Goal: Information Seeking & Learning: Learn about a topic

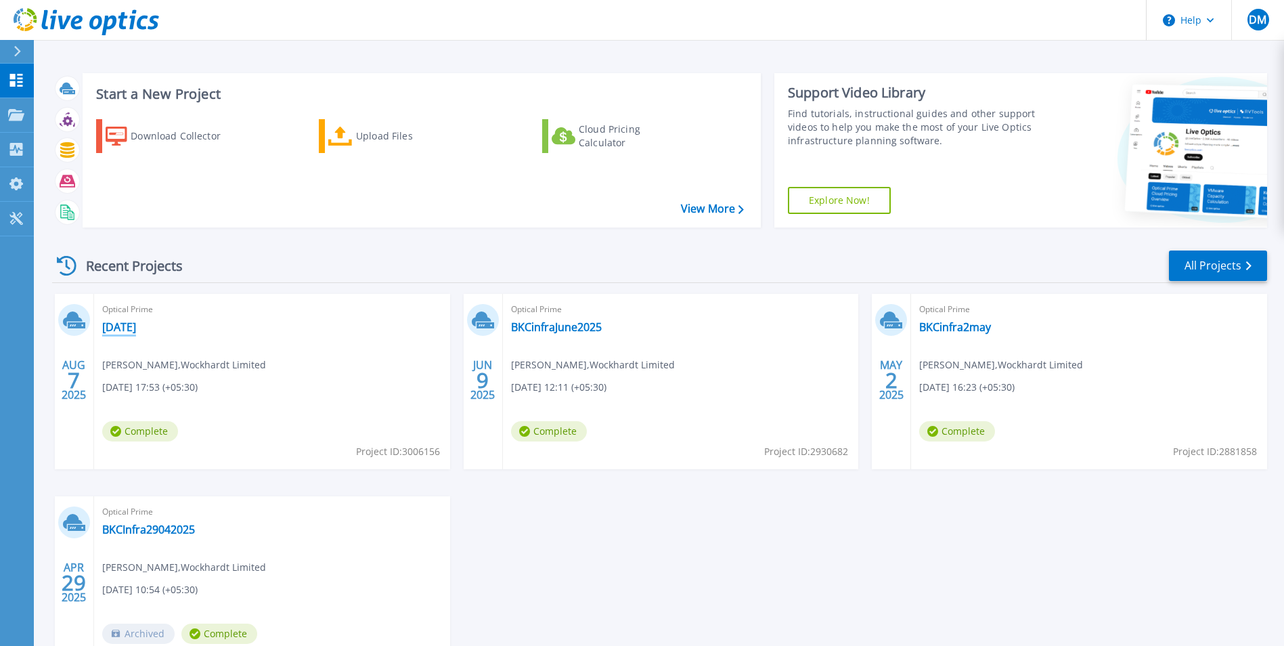
click at [135, 328] on link "7Aug2025" at bounding box center [119, 327] width 34 height 14
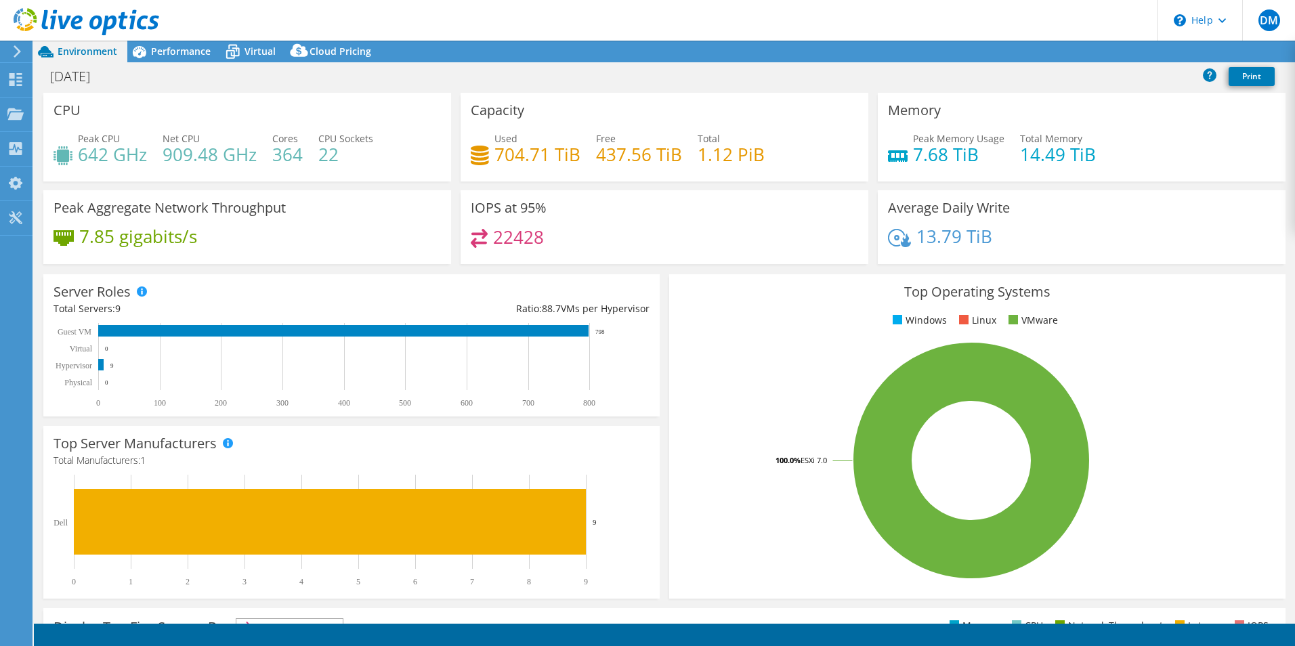
select select "USD"
select select "[GEOGRAPHIC_DATA]"
select select "INR"
click at [1060, 59] on link "Reports" at bounding box center [1065, 51] width 65 height 21
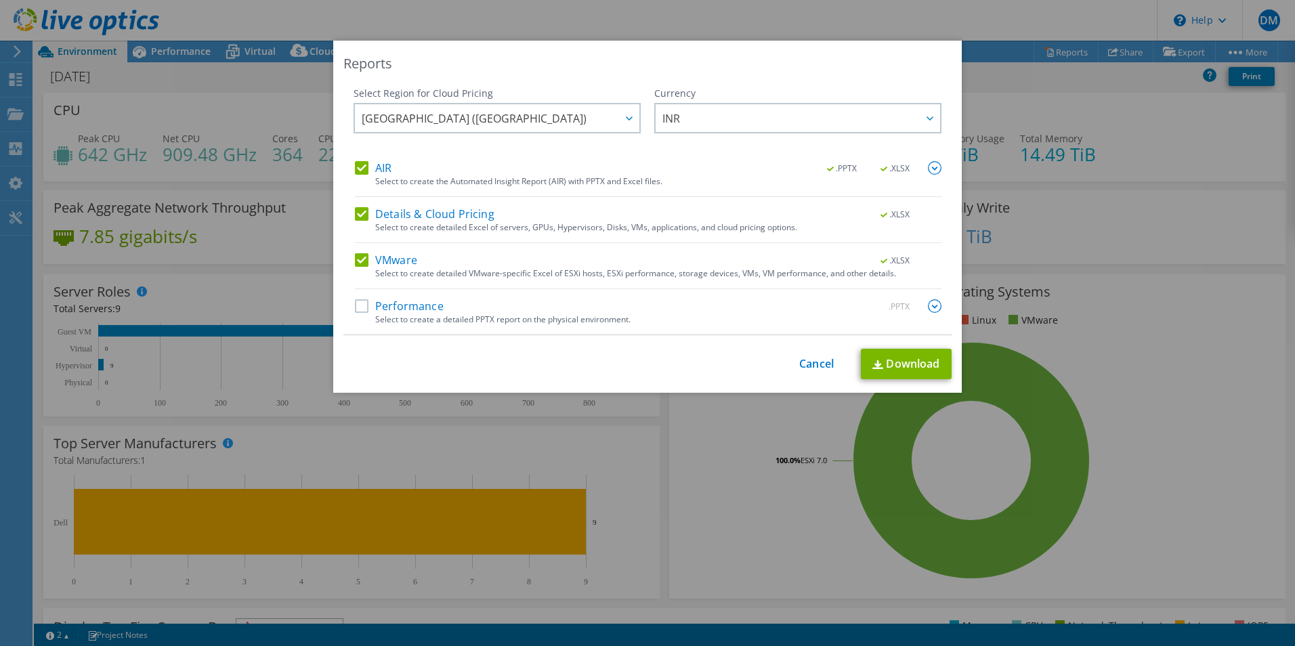
click at [1075, 106] on div "Reports Select Region for Cloud Pricing Asia Pacific (Hong Kong) Asia Pacific (…" at bounding box center [647, 323] width 1295 height 565
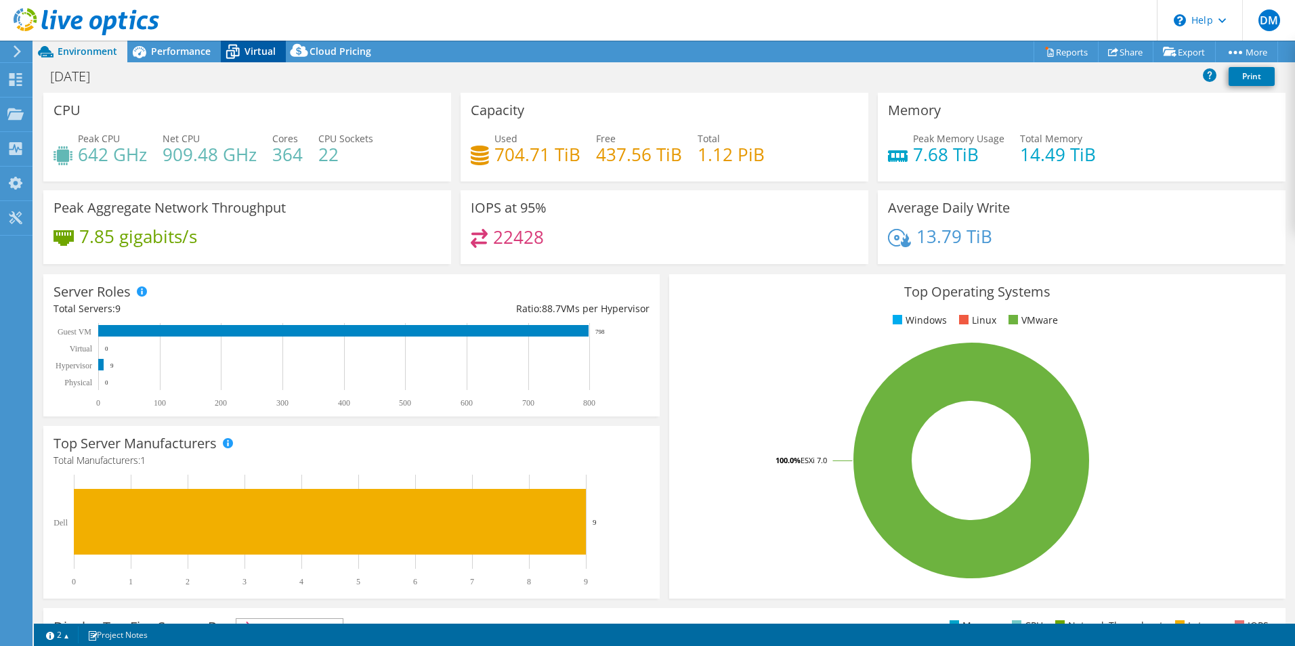
click at [255, 52] on span "Virtual" at bounding box center [259, 51] width 31 height 13
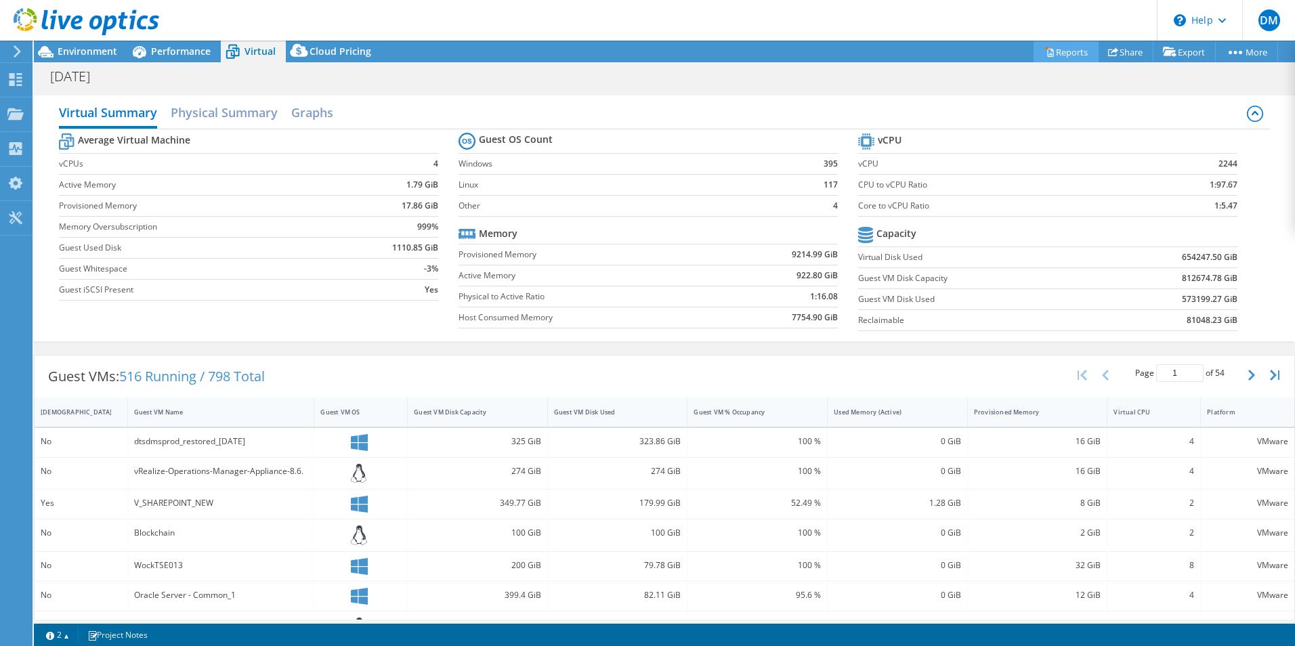
click at [1058, 54] on link "Reports" at bounding box center [1065, 51] width 65 height 21
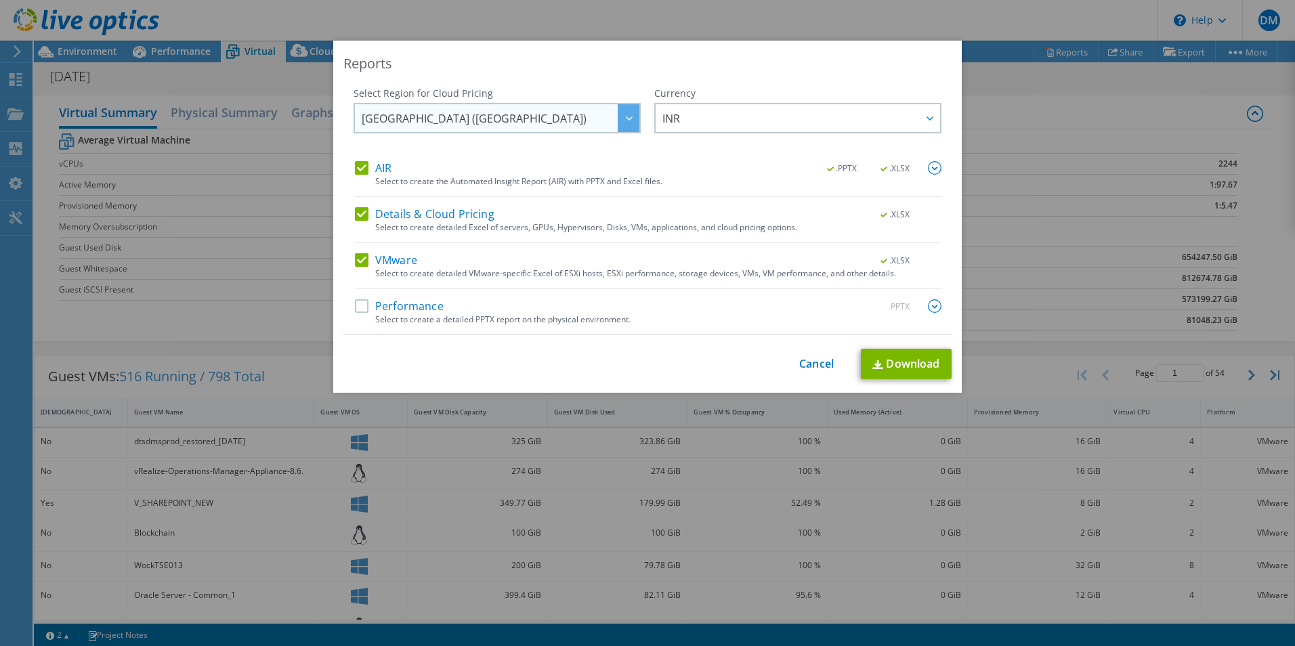
click at [568, 120] on span "[GEOGRAPHIC_DATA] ([GEOGRAPHIC_DATA])" at bounding box center [501, 118] width 278 height 28
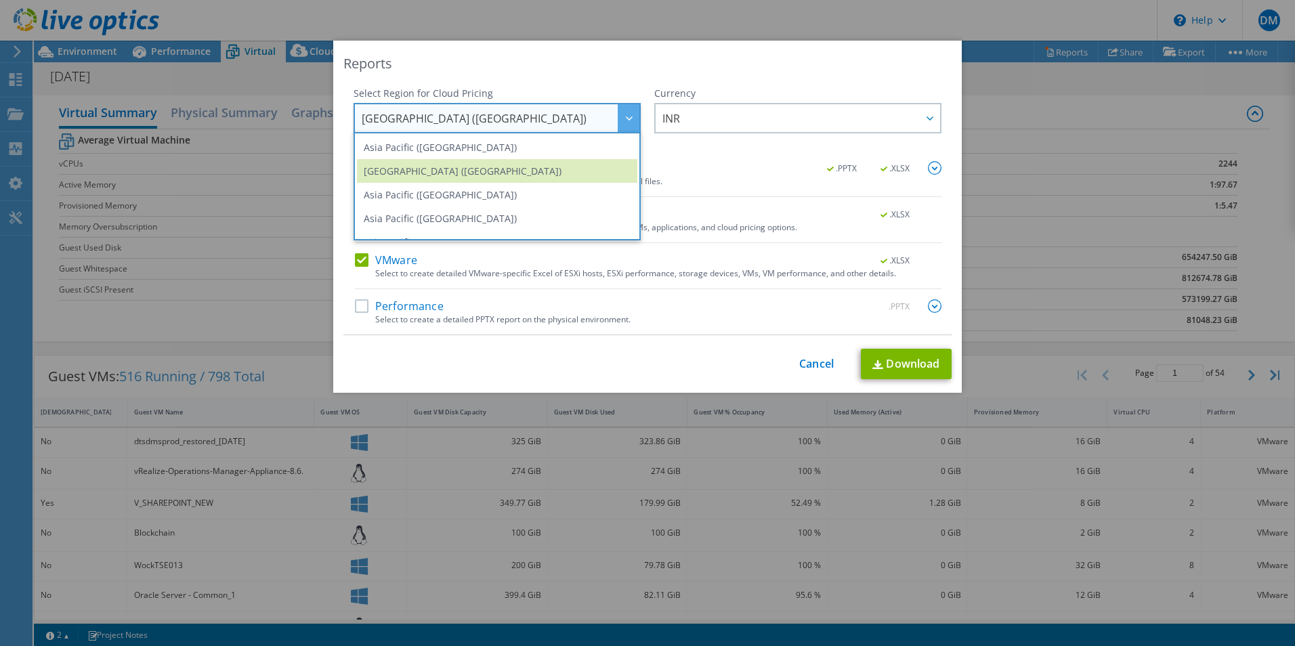
click at [568, 120] on span "[GEOGRAPHIC_DATA] ([GEOGRAPHIC_DATA])" at bounding box center [501, 118] width 278 height 28
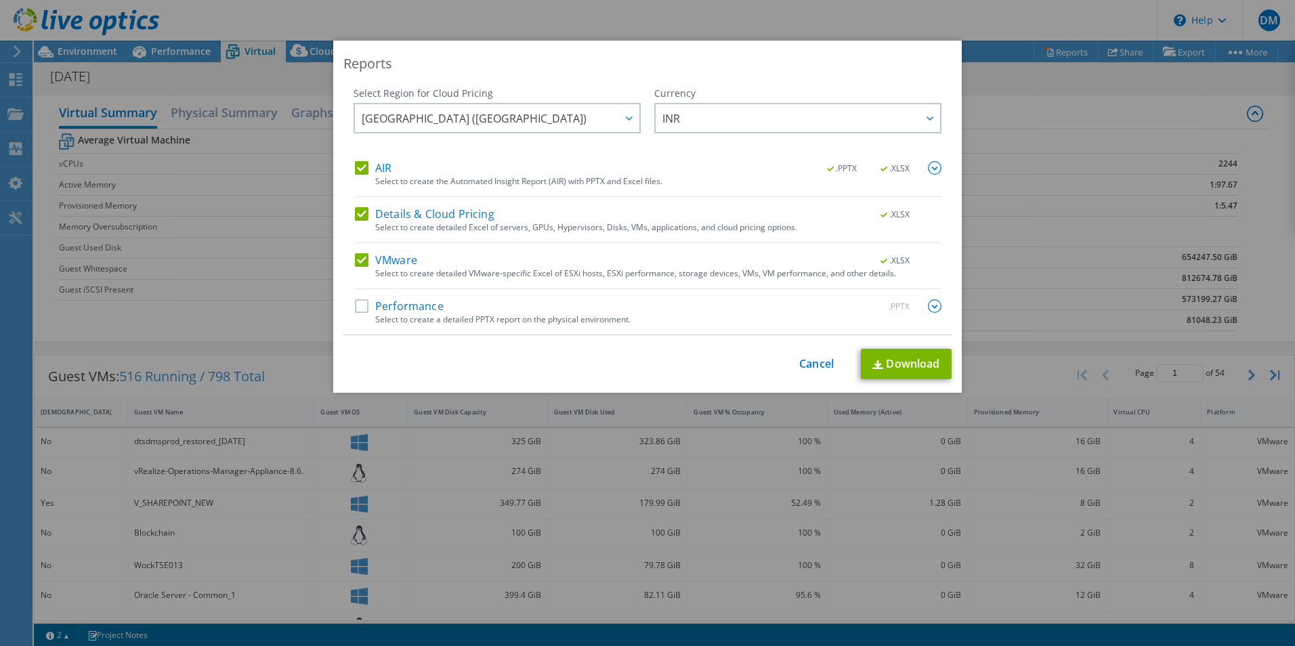
click at [928, 170] on img at bounding box center [935, 168] width 14 height 14
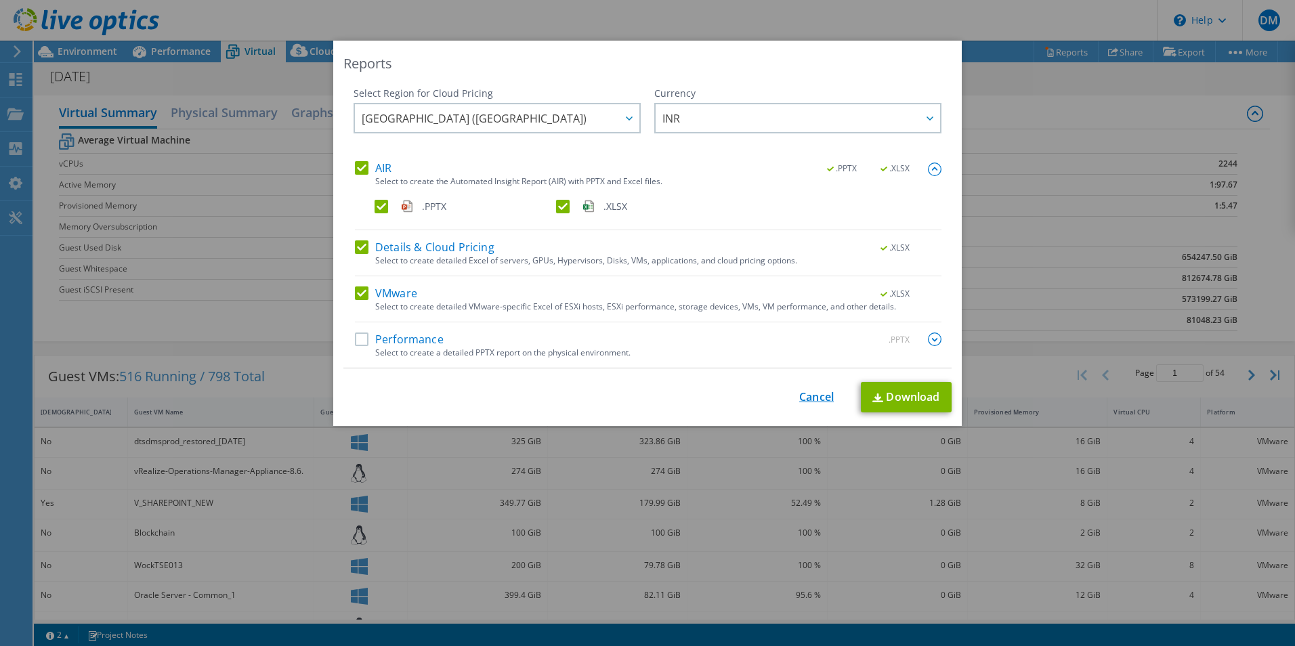
click at [821, 397] on link "Cancel" at bounding box center [816, 397] width 35 height 13
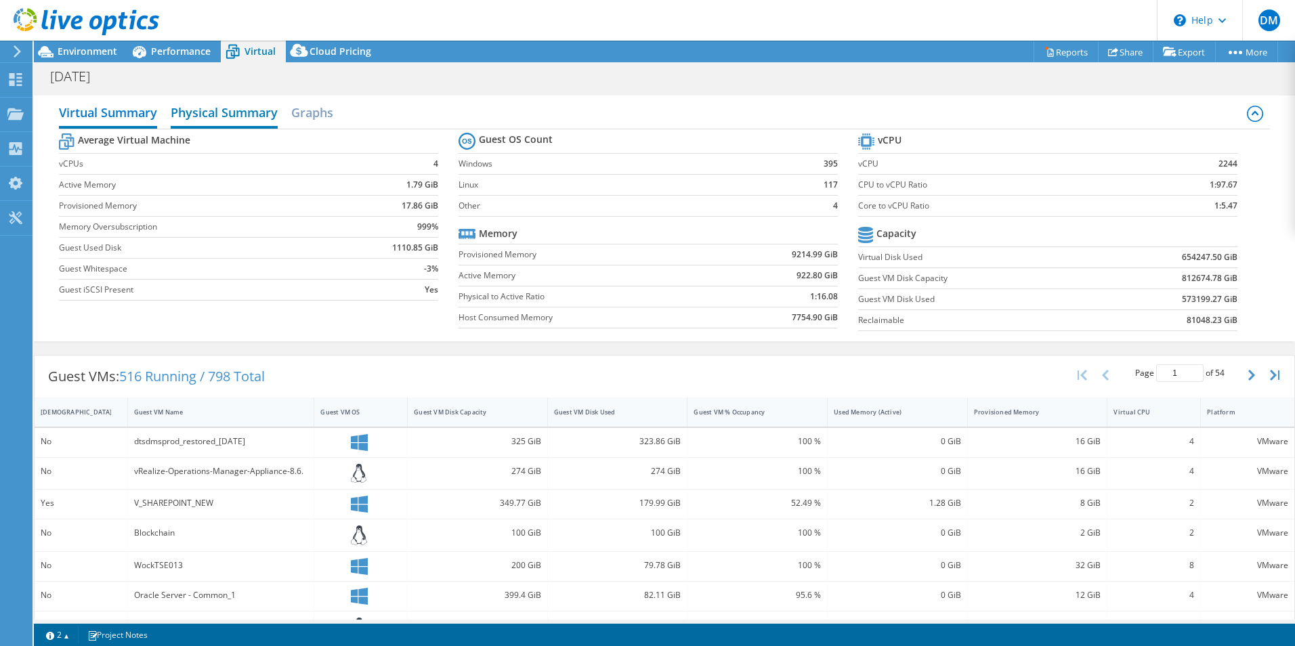
click at [235, 112] on h2 "Physical Summary" at bounding box center [224, 114] width 107 height 30
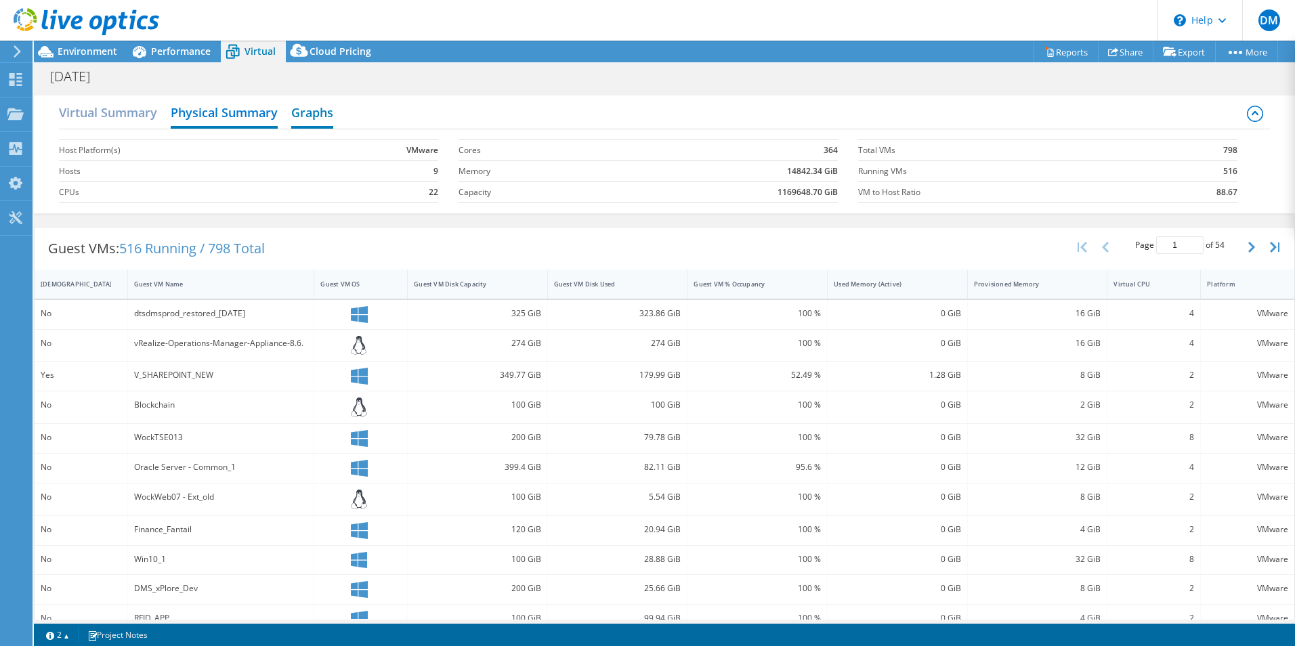
click at [325, 116] on h2 "Graphs" at bounding box center [312, 114] width 42 height 30
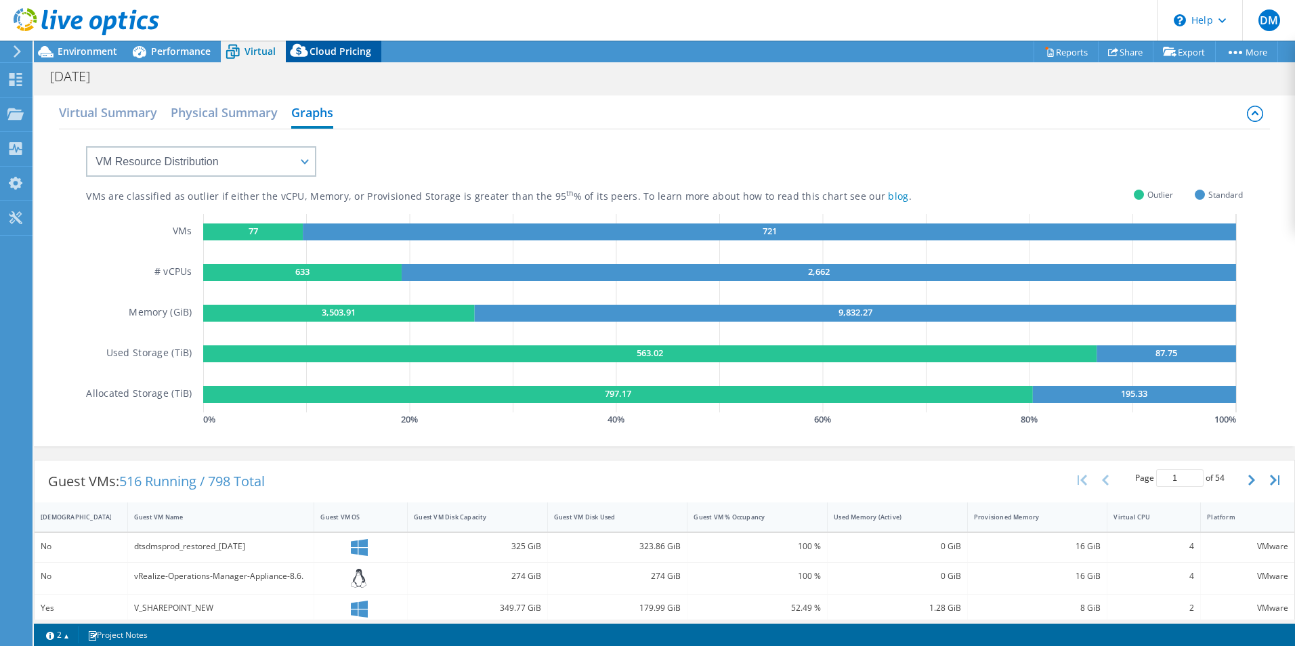
click at [330, 51] on span "Cloud Pricing" at bounding box center [340, 51] width 62 height 13
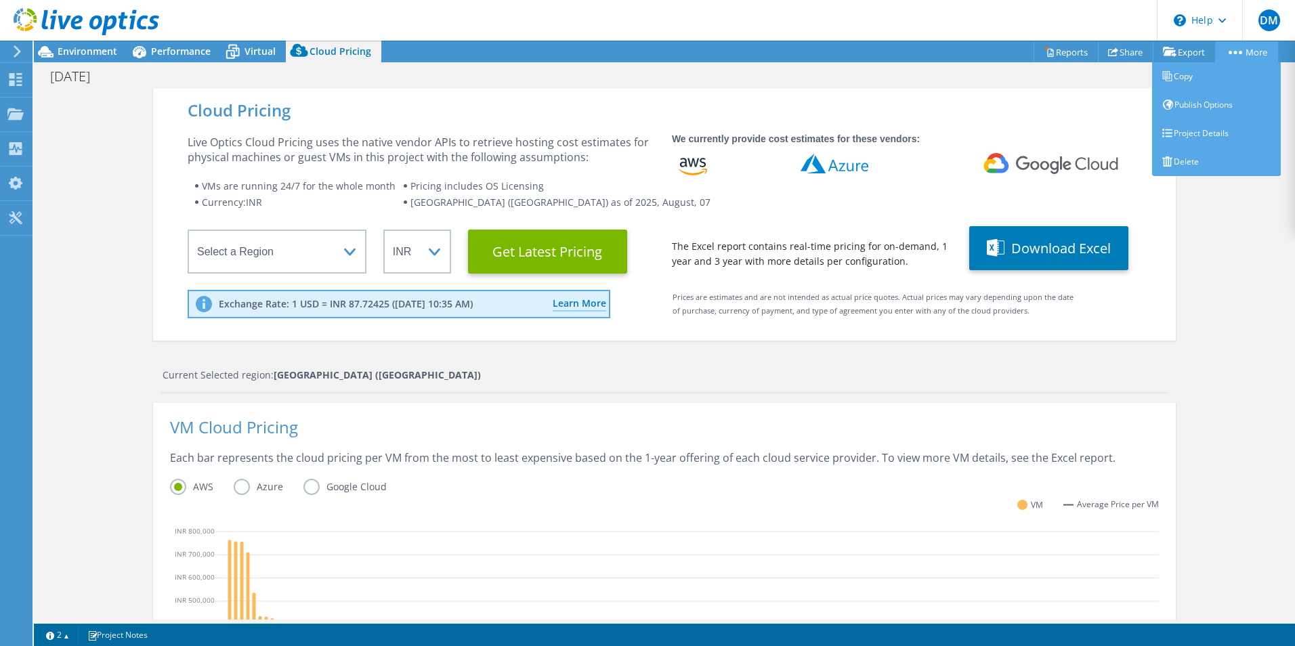
click at [1240, 49] on link "More" at bounding box center [1246, 51] width 63 height 21
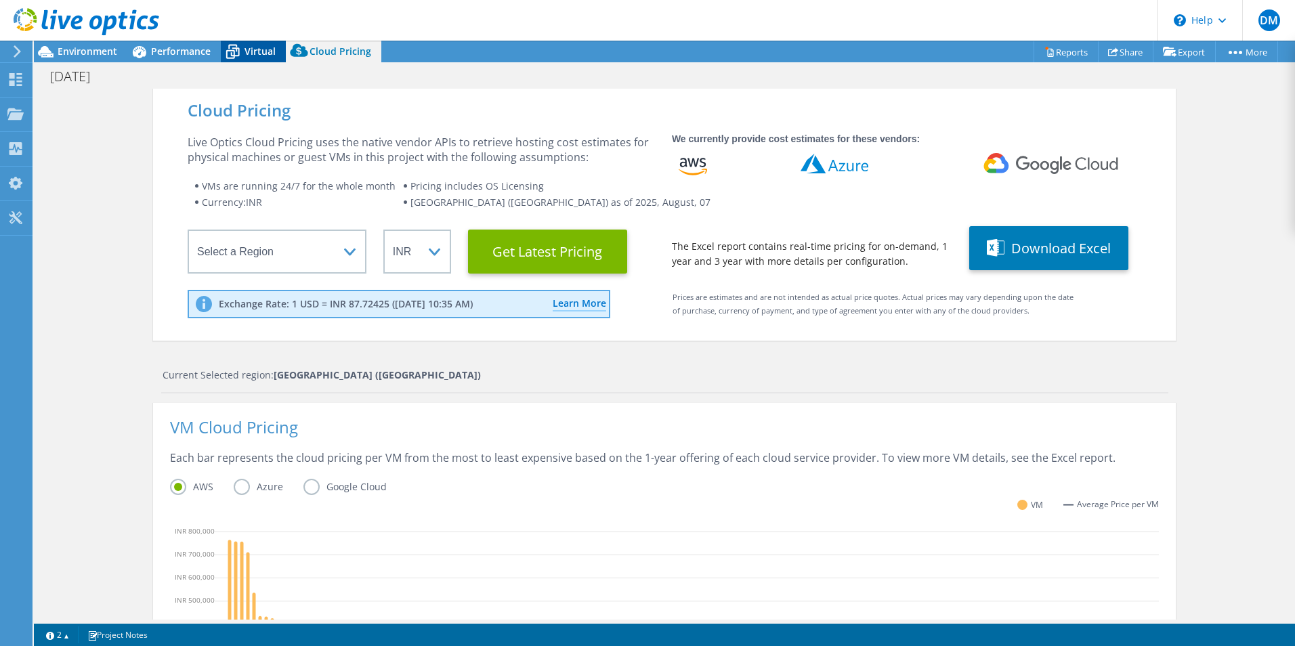
click at [250, 51] on span "Virtual" at bounding box center [259, 51] width 31 height 13
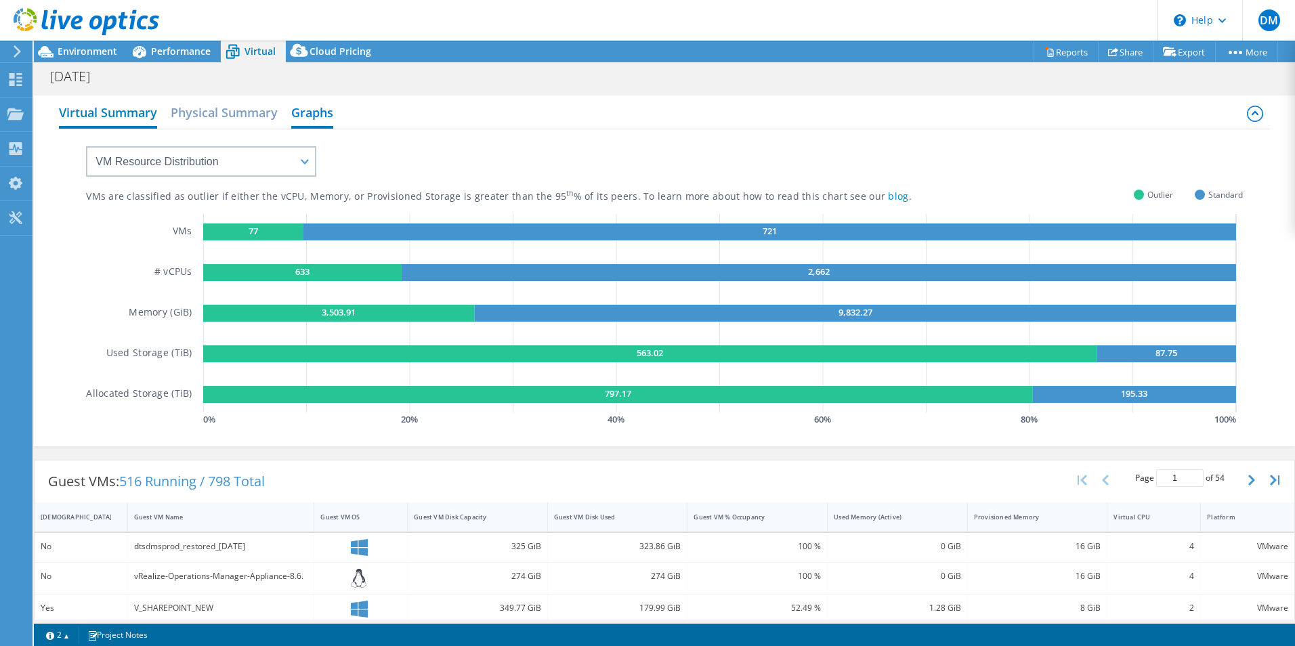
click at [111, 116] on h2 "Virtual Summary" at bounding box center [108, 114] width 98 height 30
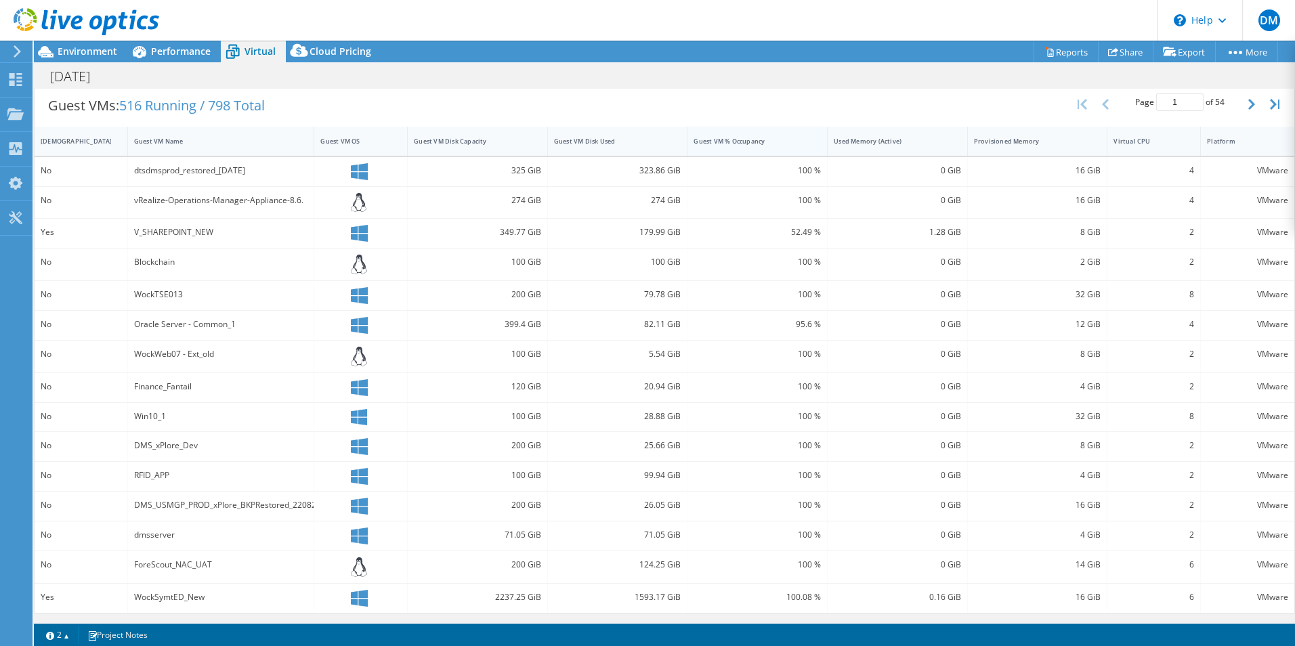
scroll to position [272, 0]
click at [79, 55] on span "Environment" at bounding box center [88, 51] width 60 height 13
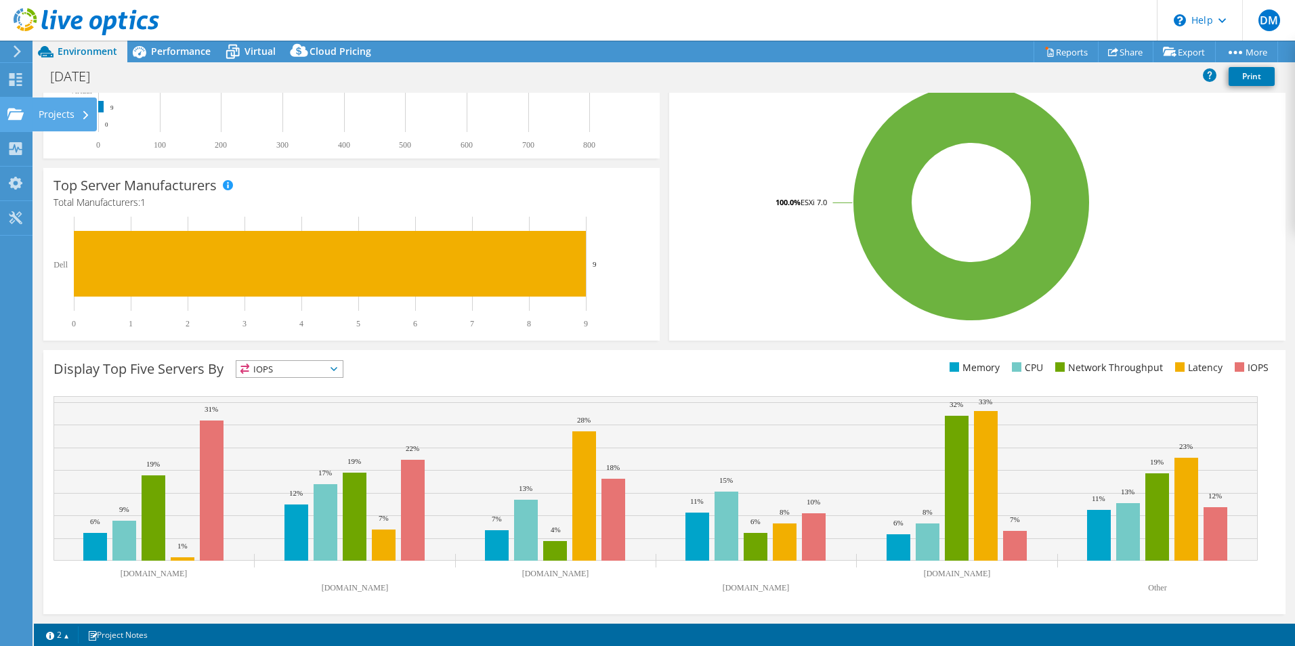
click at [20, 116] on use at bounding box center [15, 114] width 16 height 12
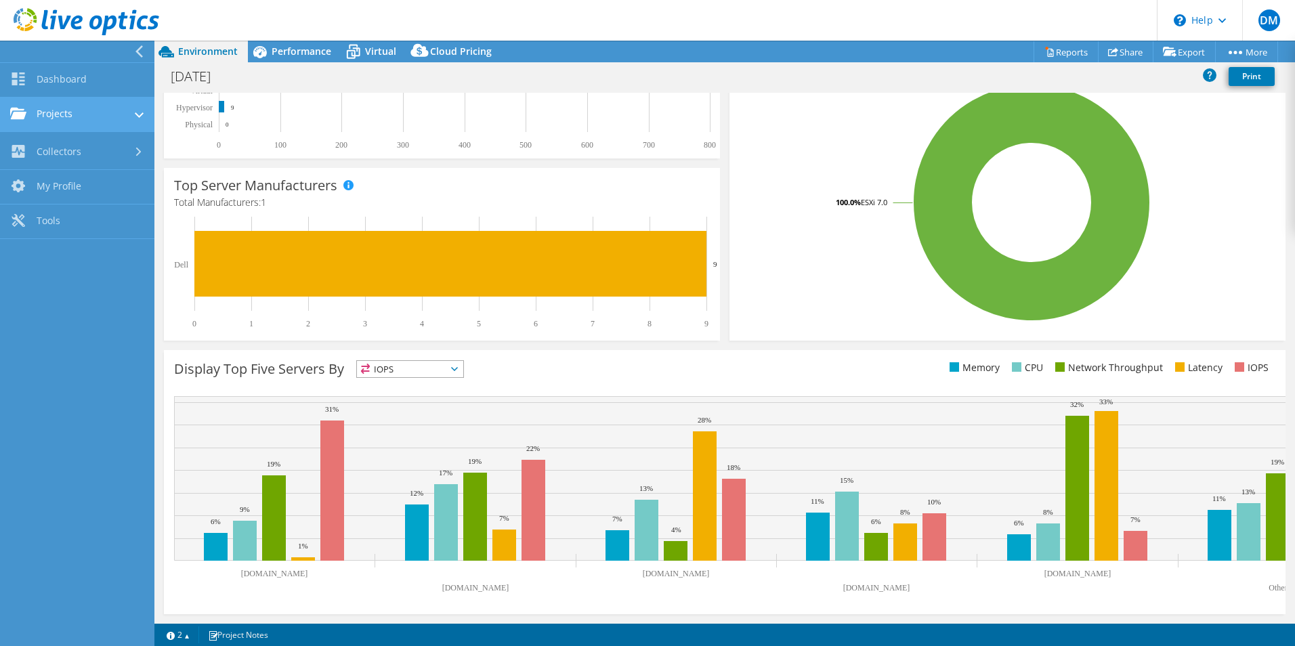
scroll to position [263, 0]
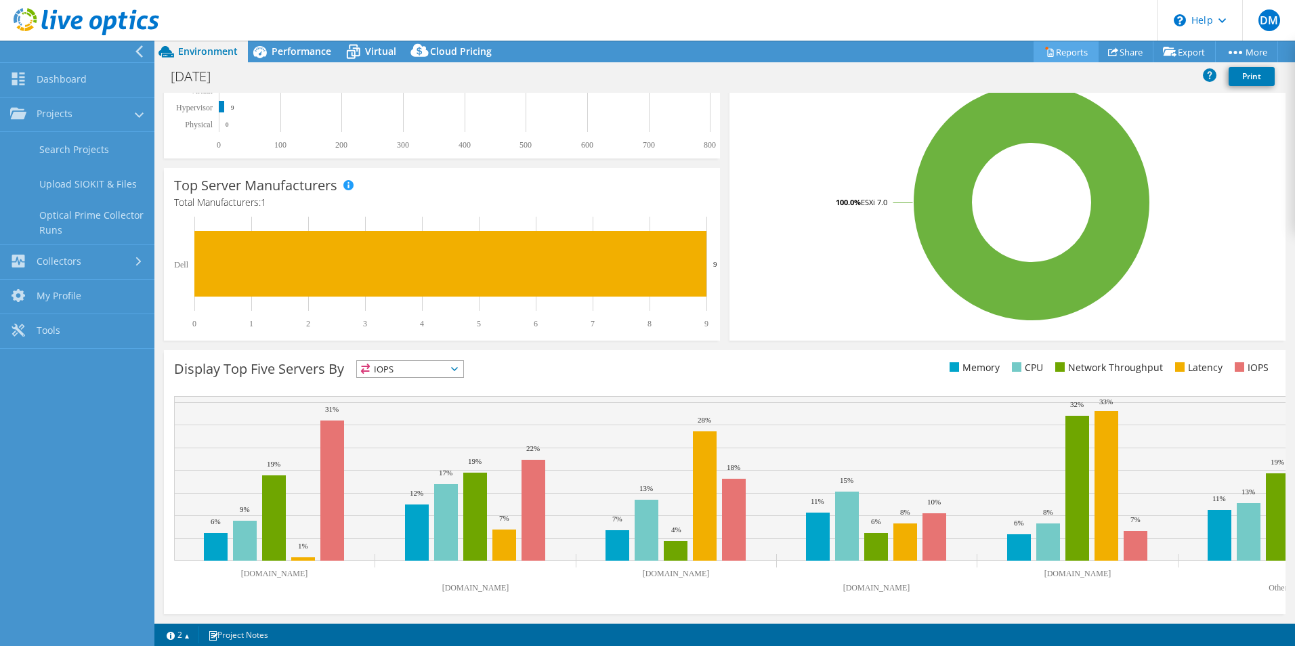
click at [1063, 56] on link "Reports" at bounding box center [1065, 51] width 65 height 21
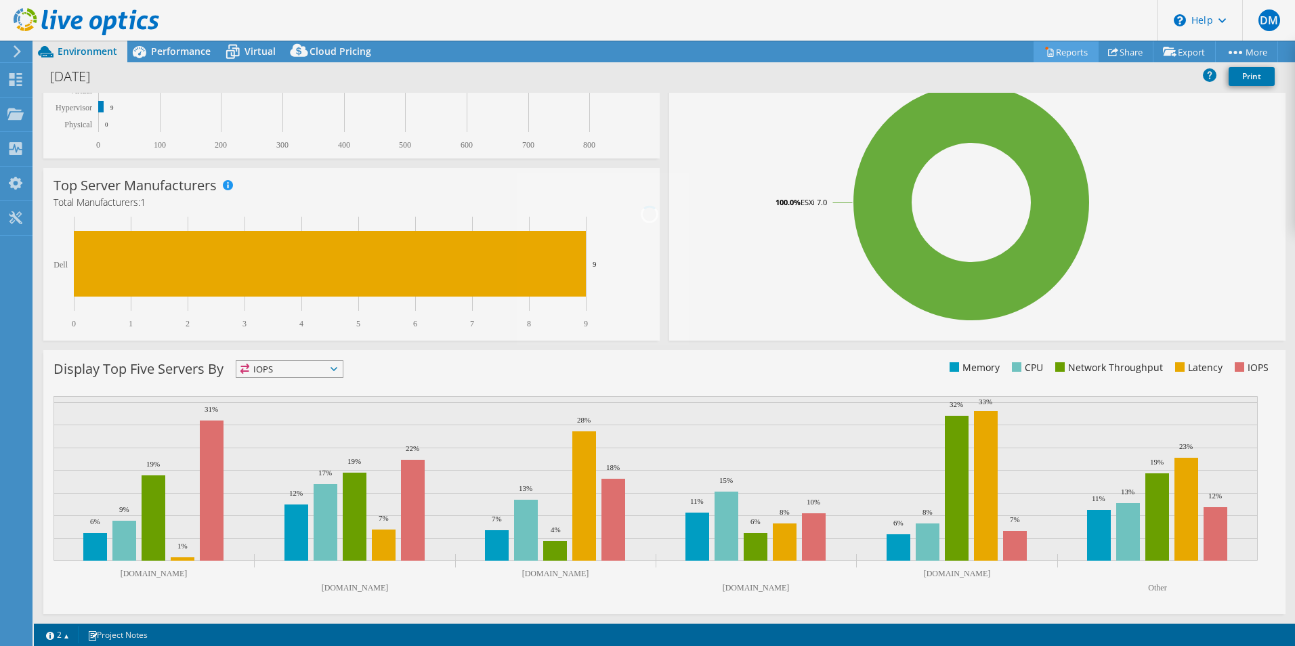
scroll to position [258, 0]
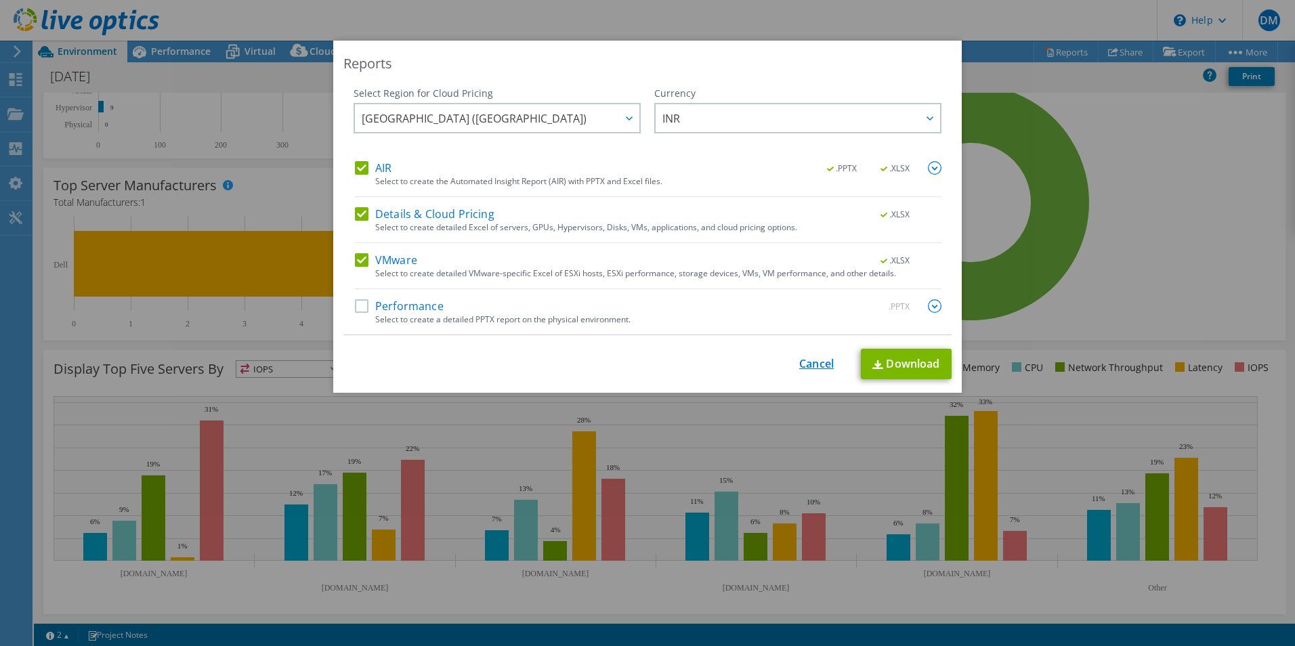
click at [812, 365] on link "Cancel" at bounding box center [816, 363] width 35 height 13
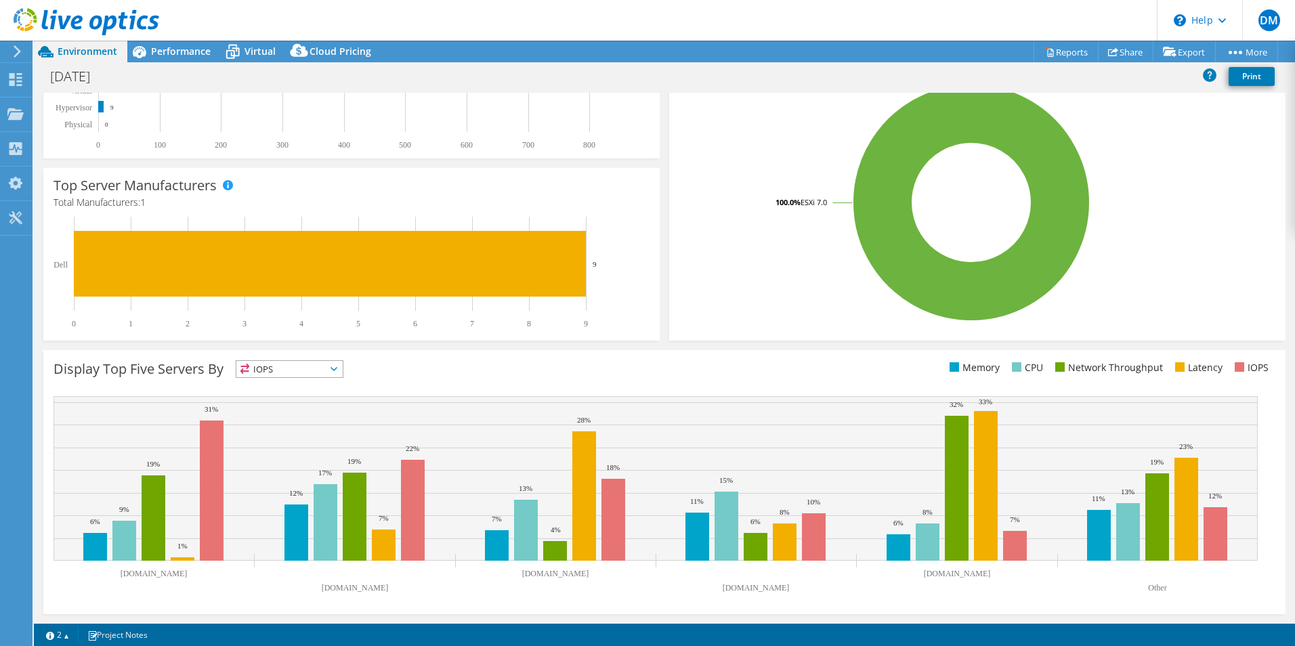
click at [20, 47] on icon at bounding box center [17, 51] width 10 height 12
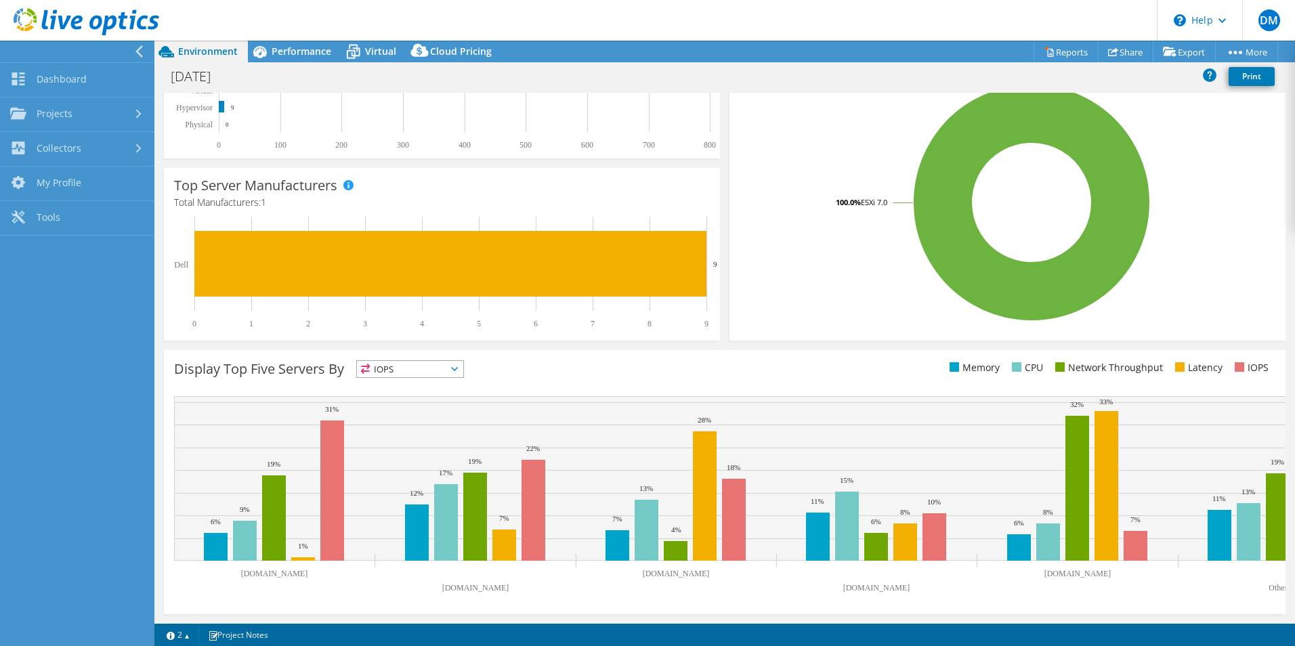
scroll to position [263, 0]
click at [45, 72] on link "Dashboard" at bounding box center [77, 80] width 154 height 35
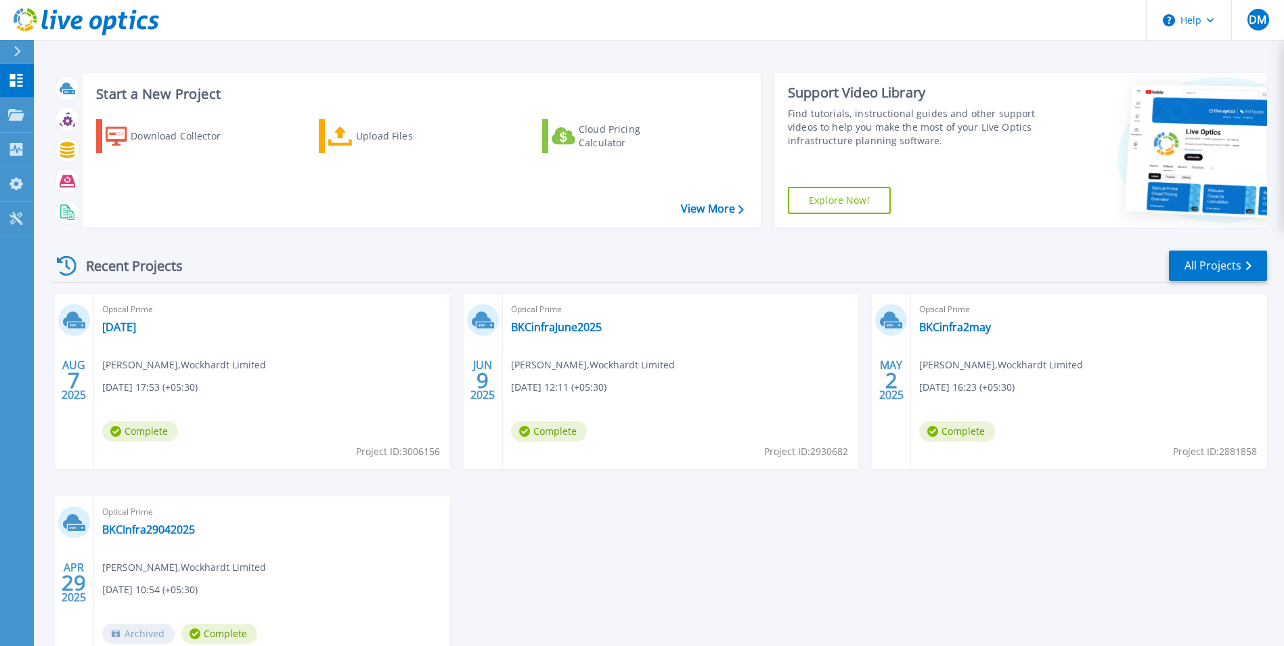
scroll to position [68, 0]
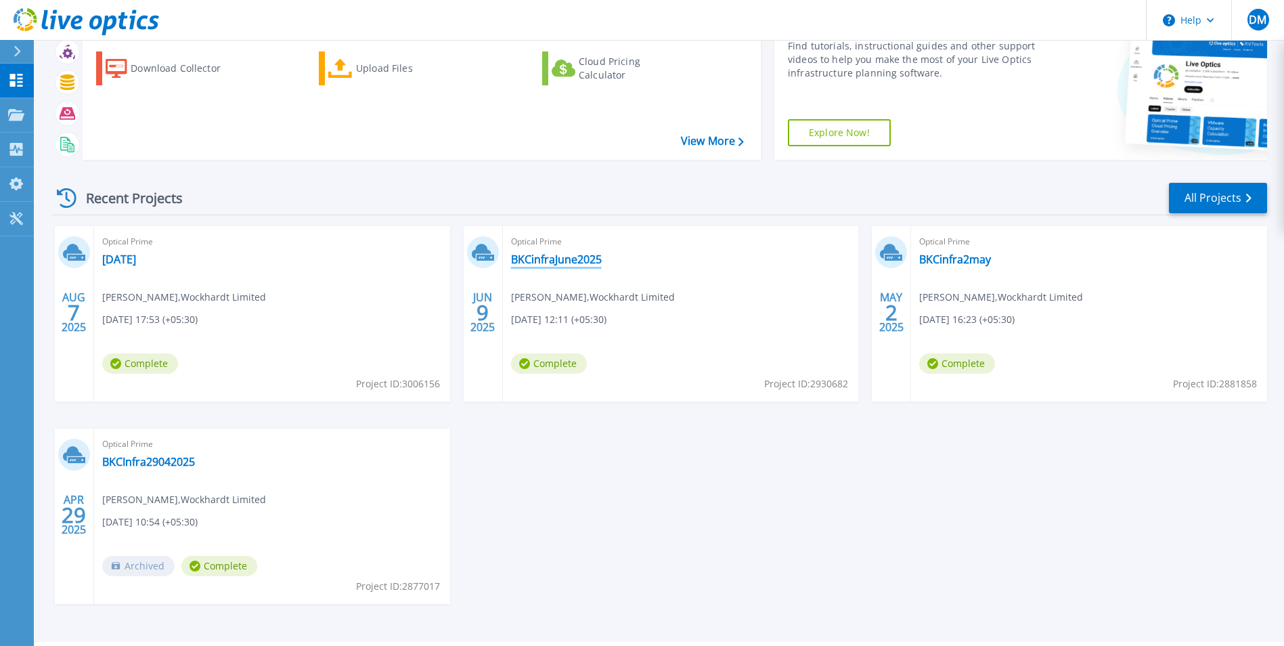
click at [573, 255] on link "BKCinfraJune2025" at bounding box center [556, 260] width 91 height 14
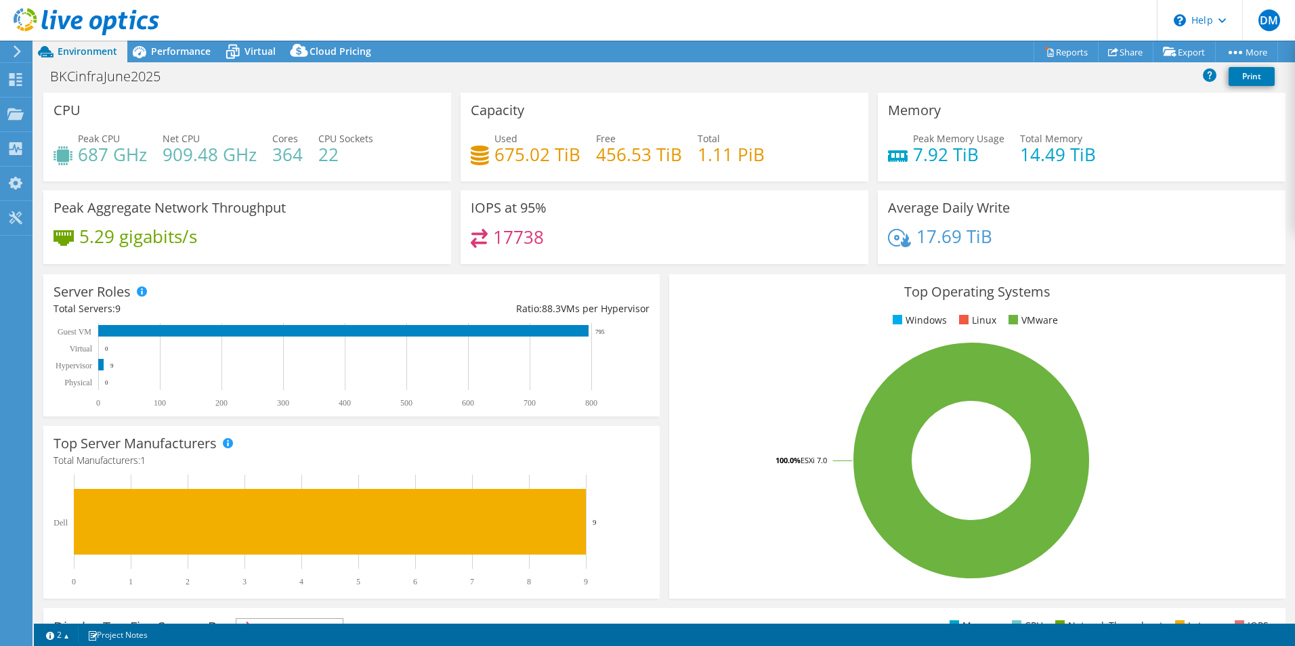
scroll to position [258, 0]
